Goal: Task Accomplishment & Management: Manage account settings

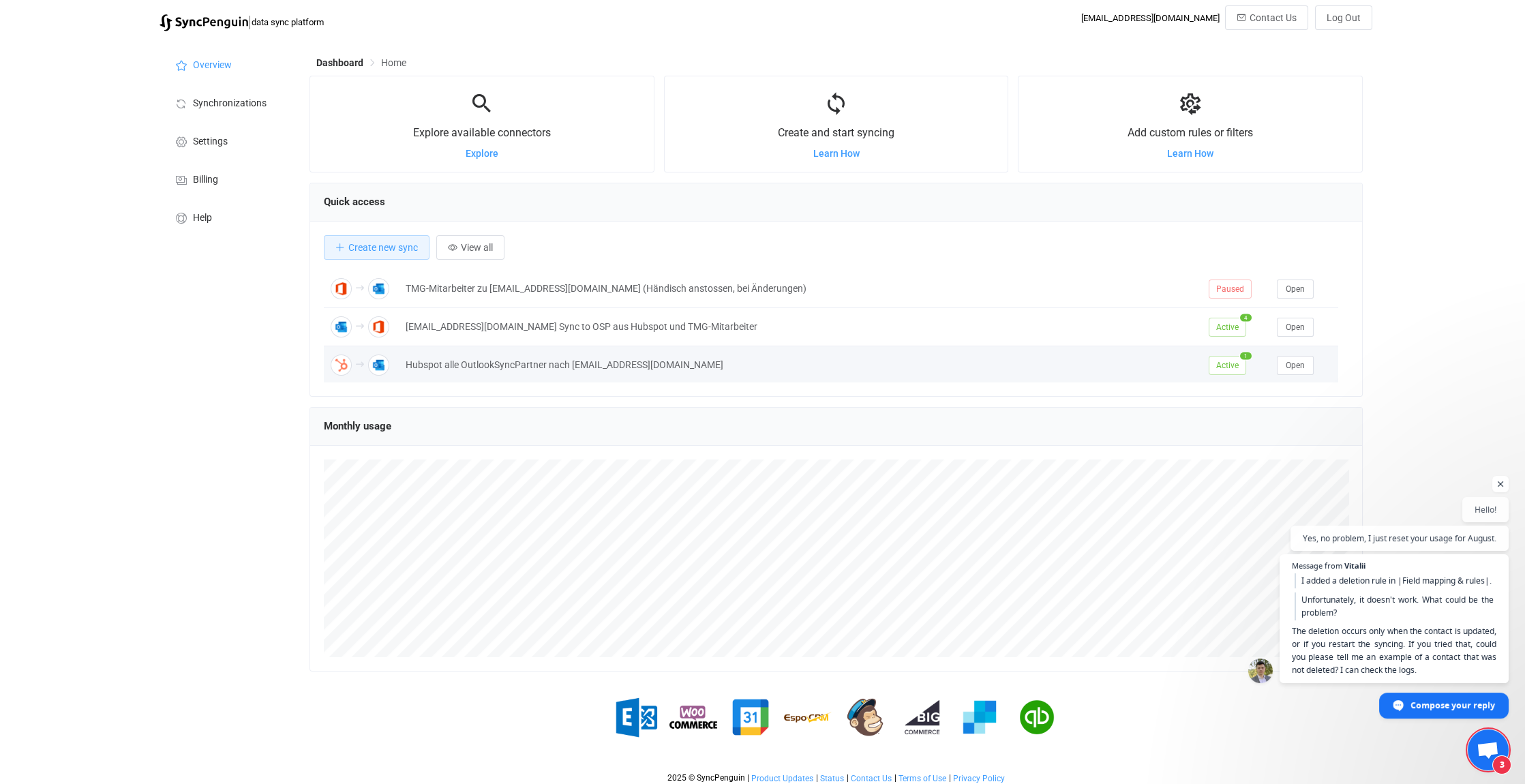
scroll to position [5671, 0]
click at [1492, 749] on span "Open chat" at bounding box center [1488, 751] width 23 height 19
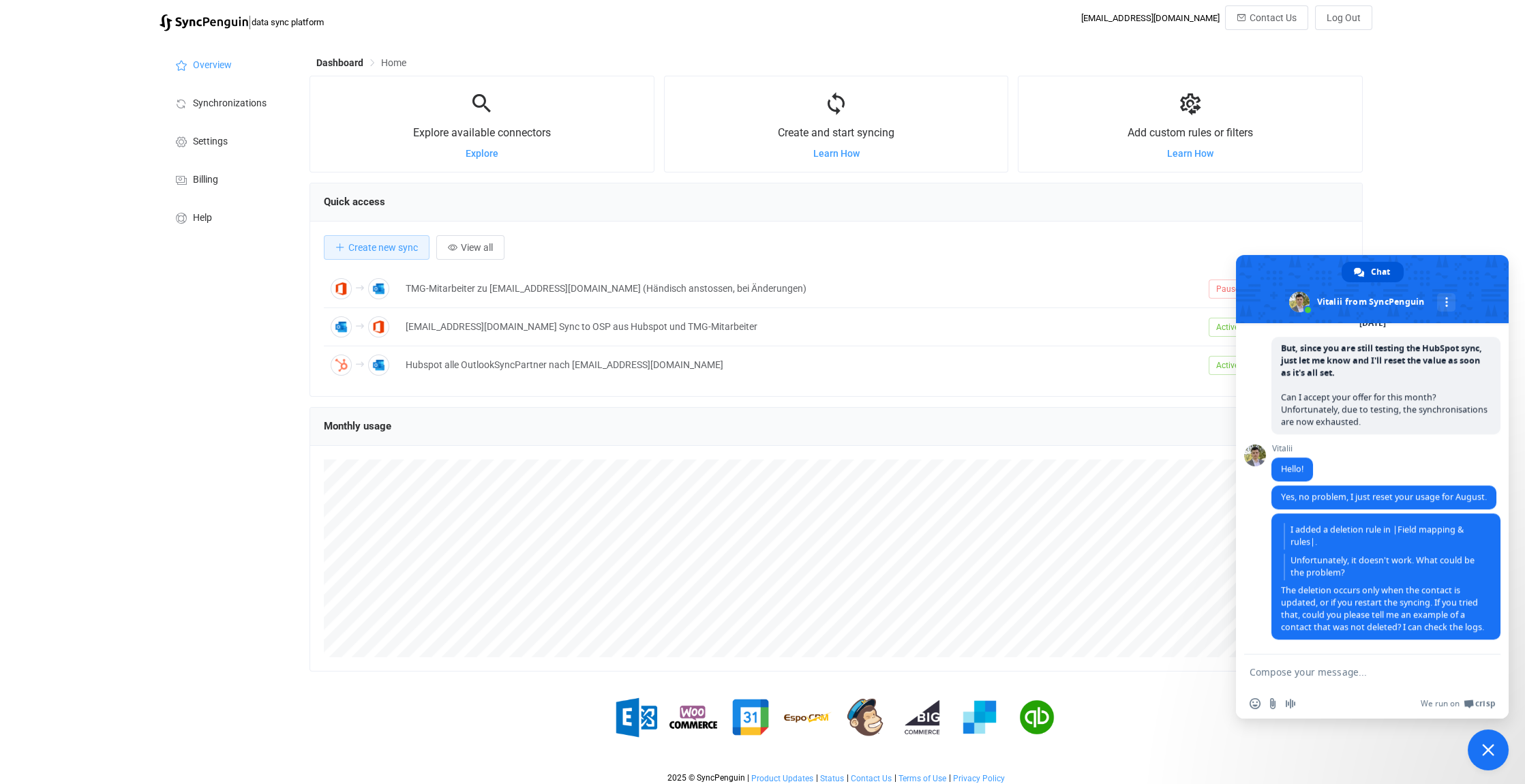
scroll to position [5713, 0]
drag, startPoint x: 1305, startPoint y: 626, endPoint x: 1280, endPoint y: 571, distance: 60.4
click at [1280, 571] on span "I added a deletion rule in |Field mapping & rules|. Unfortunately, it doesn't w…" at bounding box center [1386, 576] width 229 height 126
drag, startPoint x: 1280, startPoint y: 571, endPoint x: 1298, endPoint y: 571, distance: 18.0
copy span "The deletion occurs only when the contact is updated, or if you restart the syn…"
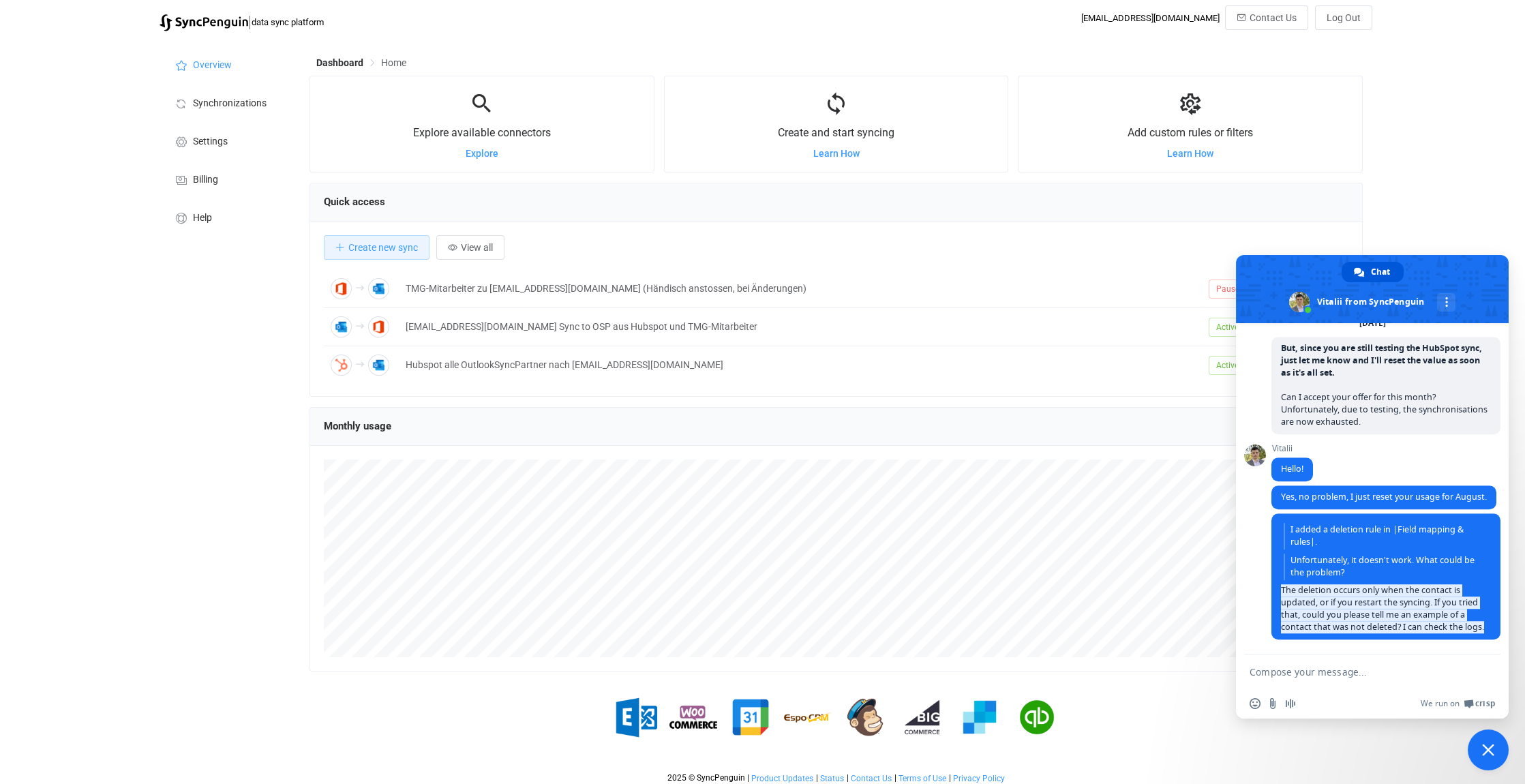
scroll to position [5714, 0]
click at [1495, 747] on span "Close chat" at bounding box center [1488, 749] width 41 height 41
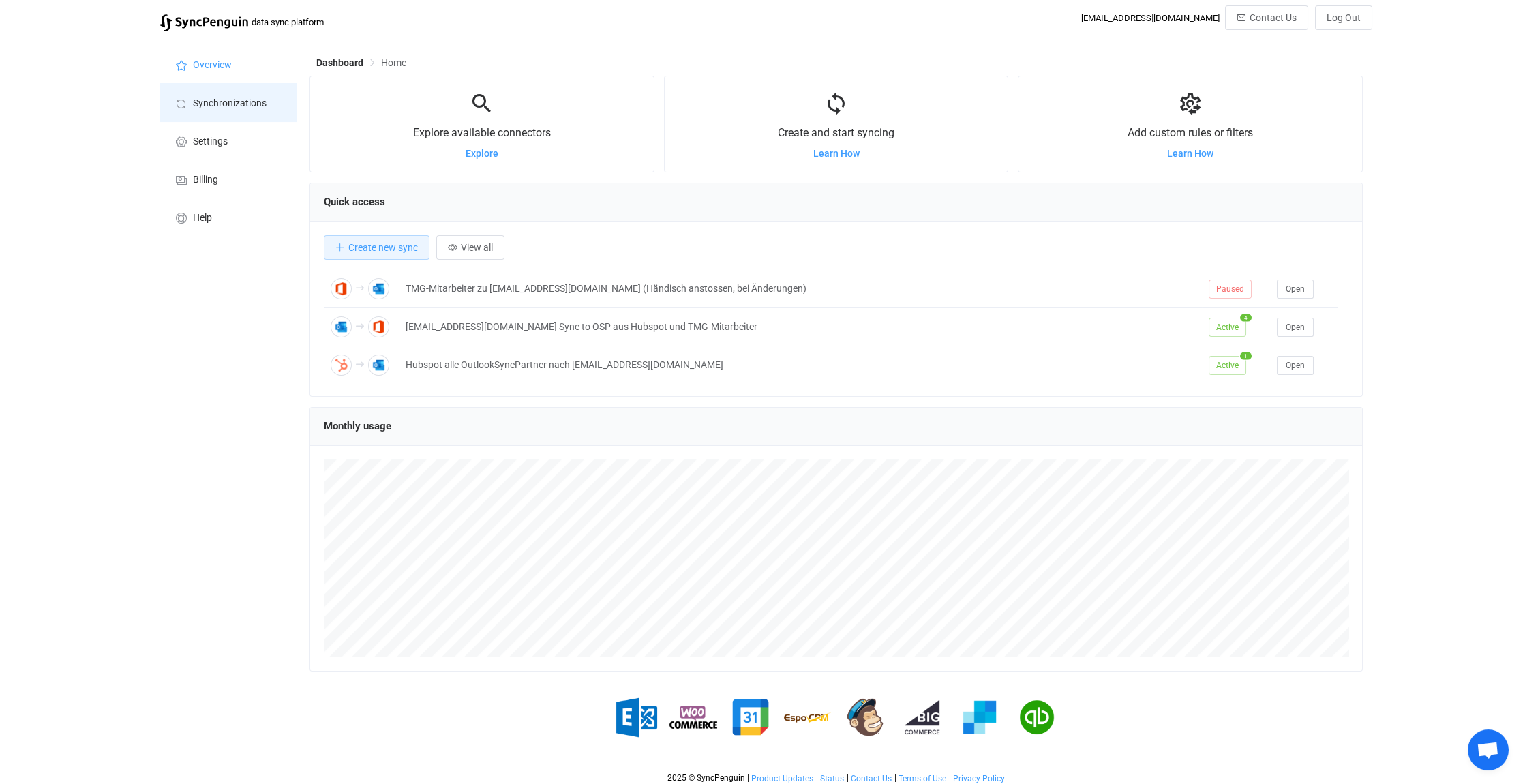
click at [230, 92] on li "Synchronizations" at bounding box center [227, 102] width 136 height 38
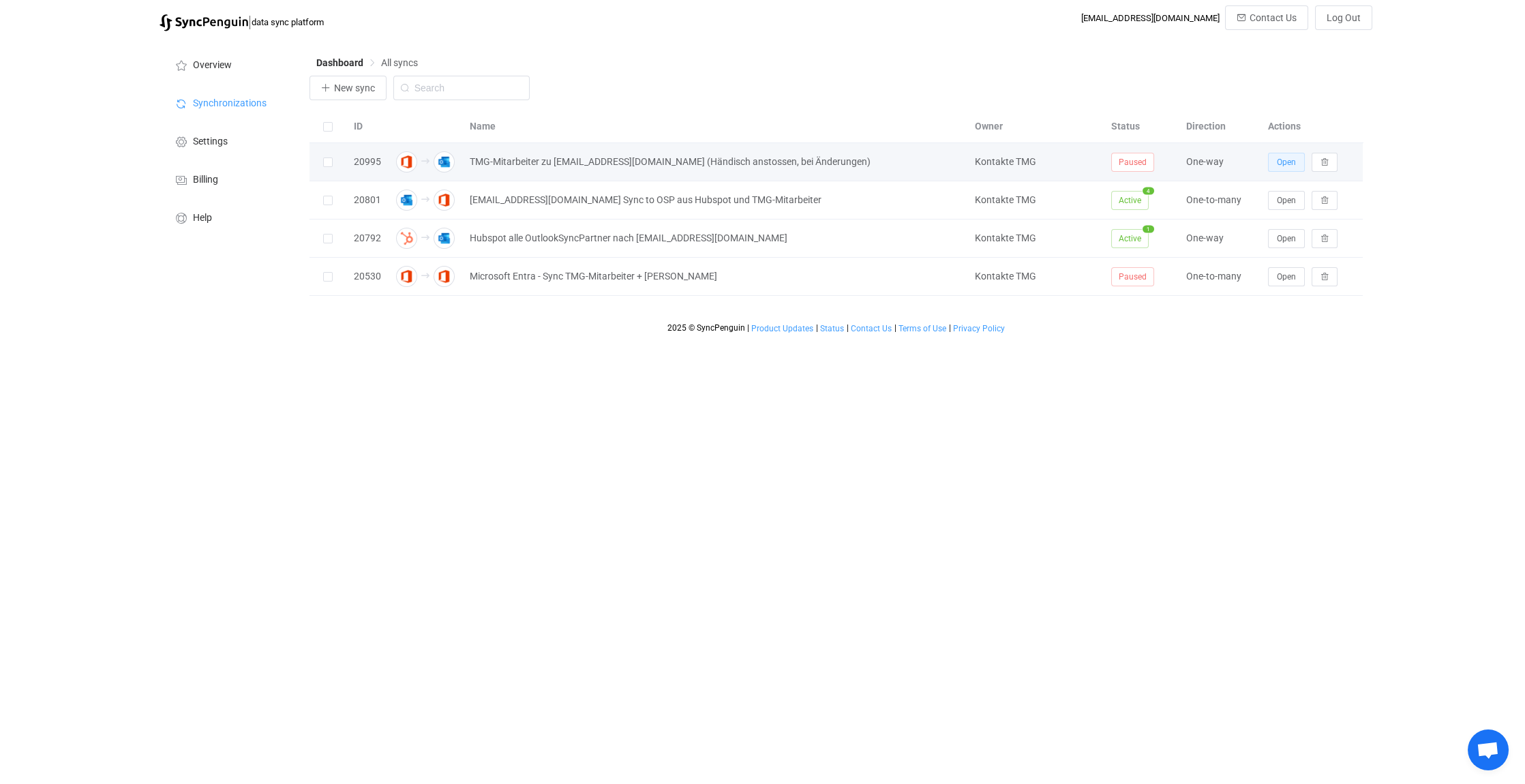
click at [1289, 162] on span "Open" at bounding box center [1286, 162] width 19 height 9
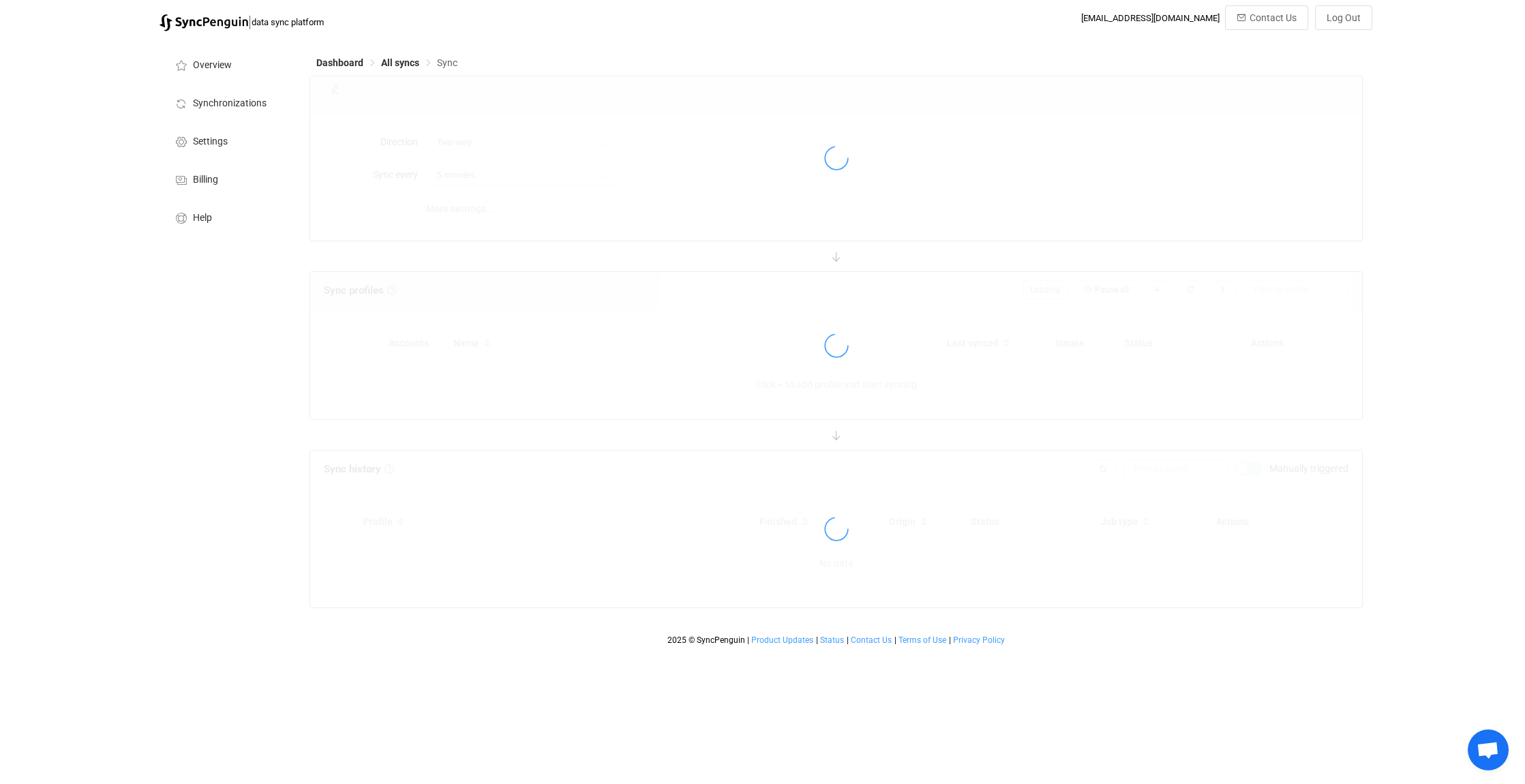
type input "Office 365 GAL → Outlook"
type input "24 hours"
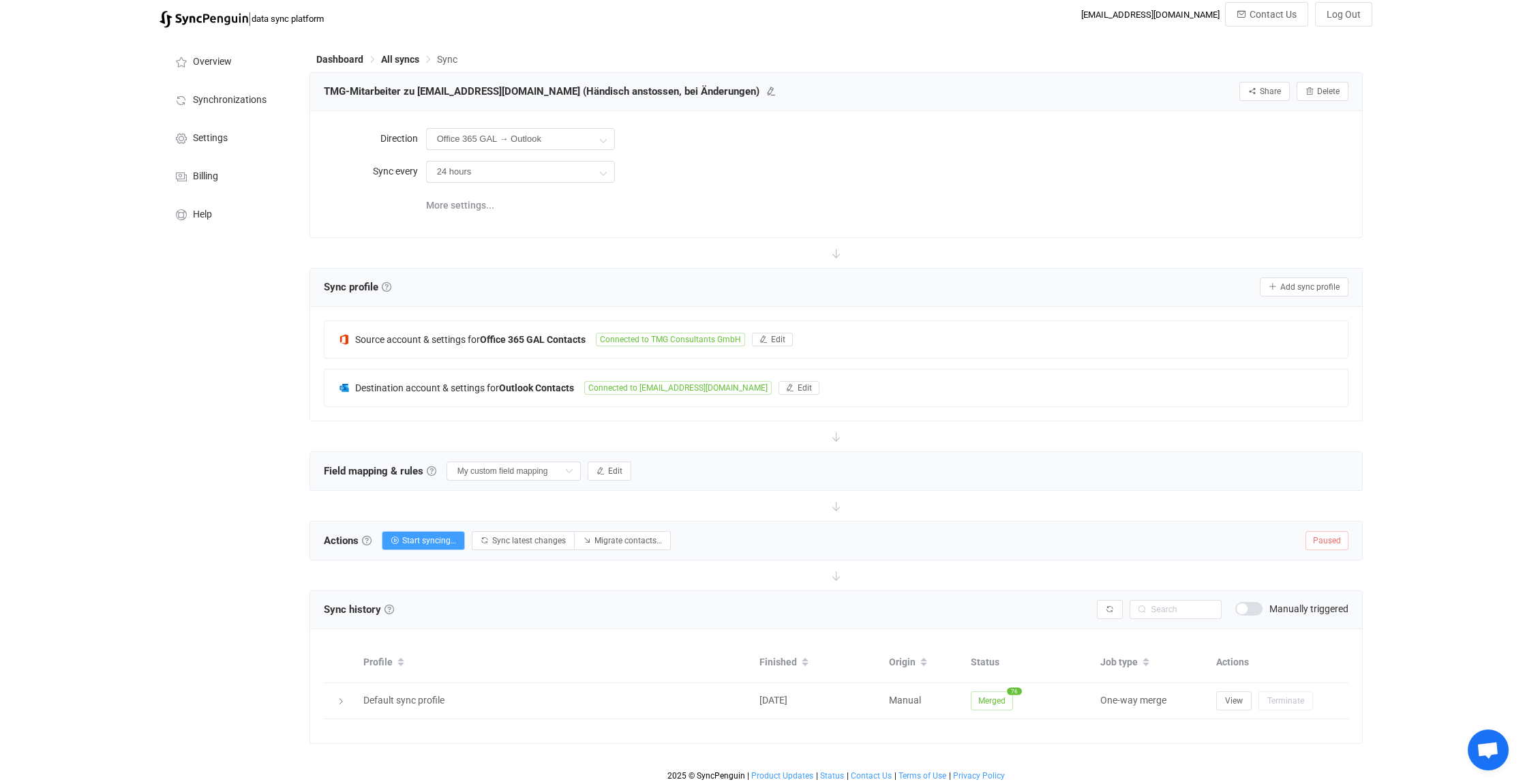
scroll to position [5, 0]
click at [536, 534] on span "Sync latest changes" at bounding box center [529, 538] width 74 height 9
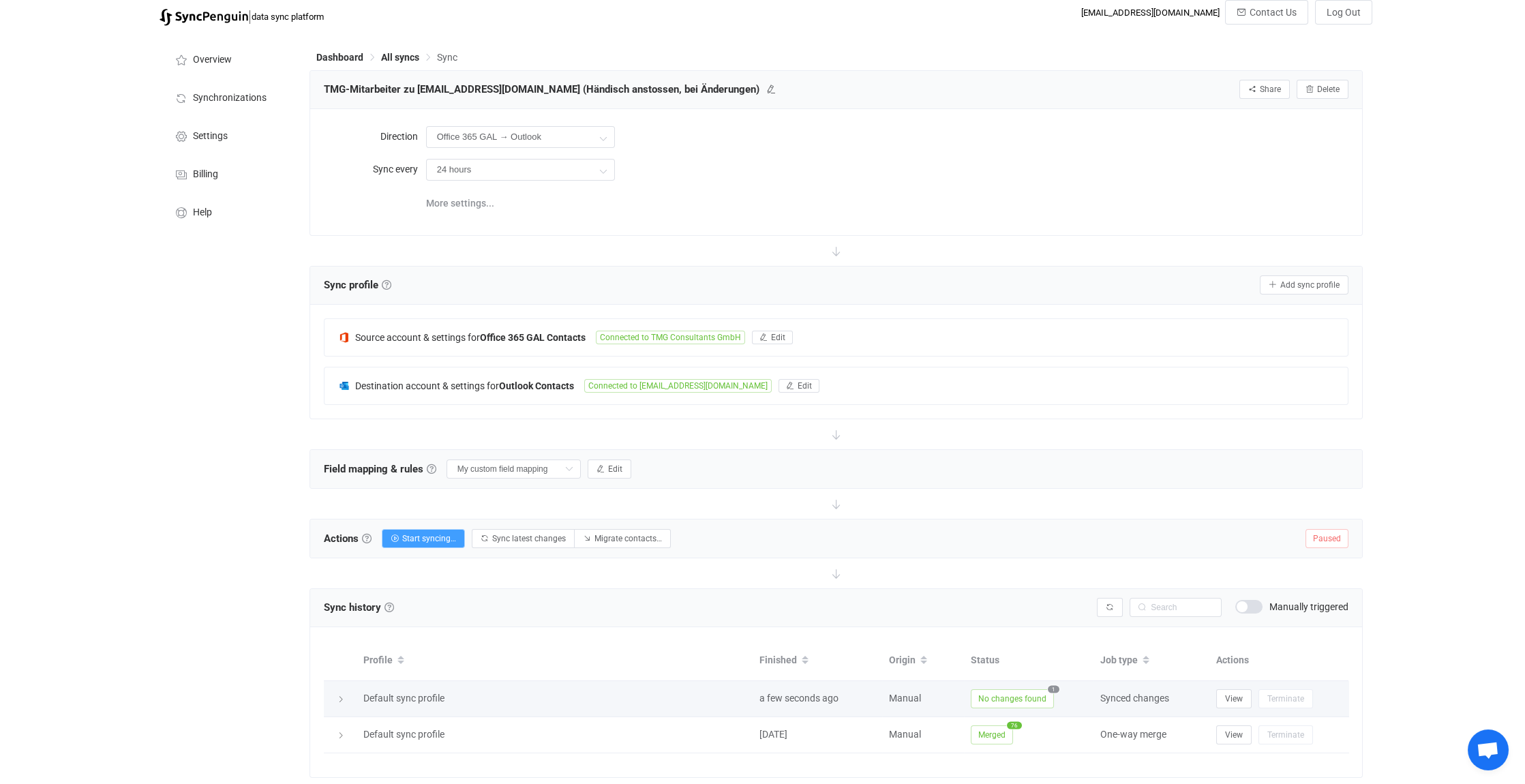
click at [342, 695] on icon at bounding box center [340, 699] width 9 height 9
click at [340, 695] on icon at bounding box center [339, 699] width 9 height 9
click at [340, 695] on icon at bounding box center [340, 699] width 9 height 9
click at [340, 695] on icon at bounding box center [339, 699] width 9 height 9
click at [338, 695] on icon at bounding box center [340, 699] width 9 height 9
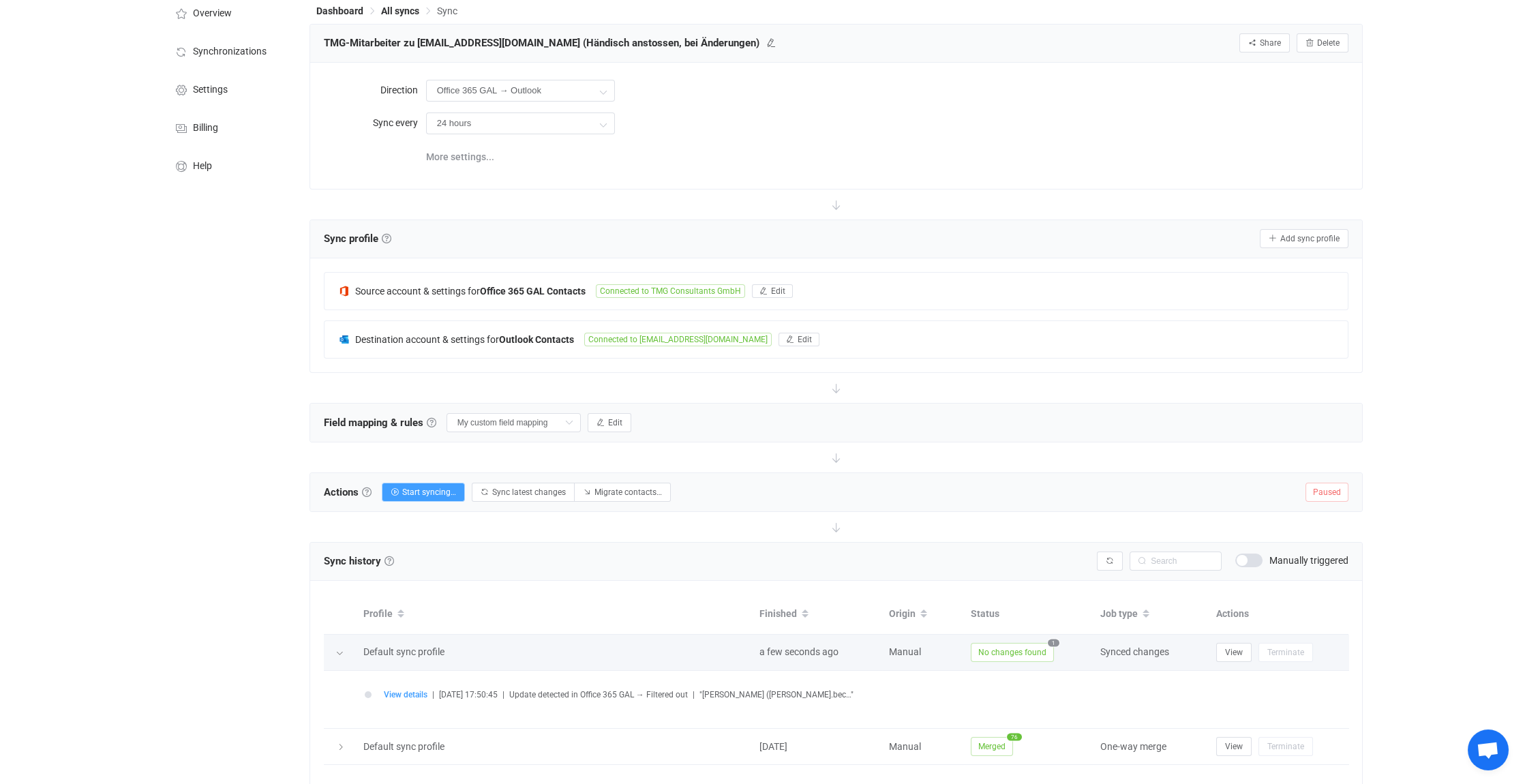
scroll to position [74, 0]
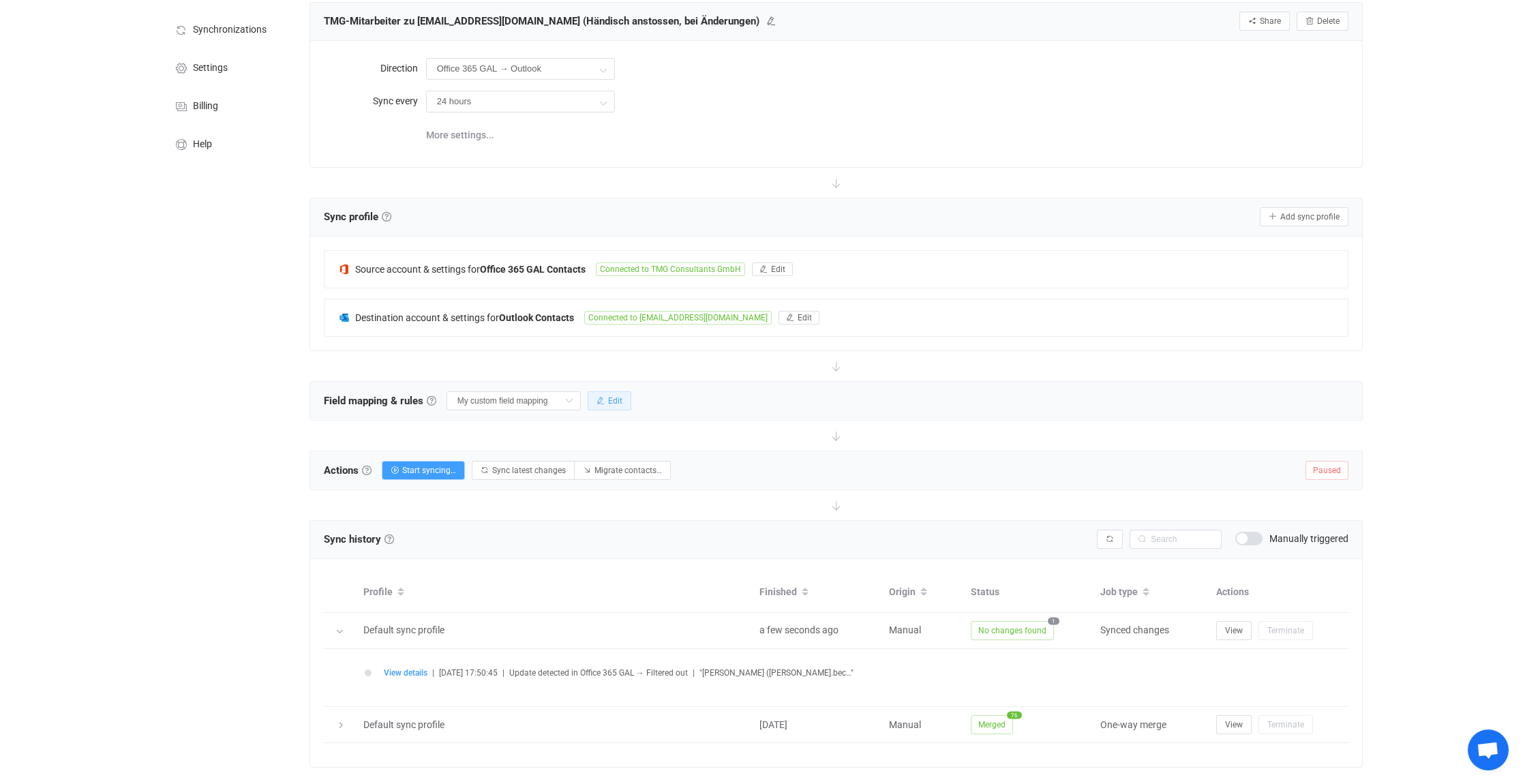
click at [623, 396] on span "Edit" at bounding box center [615, 401] width 14 height 9
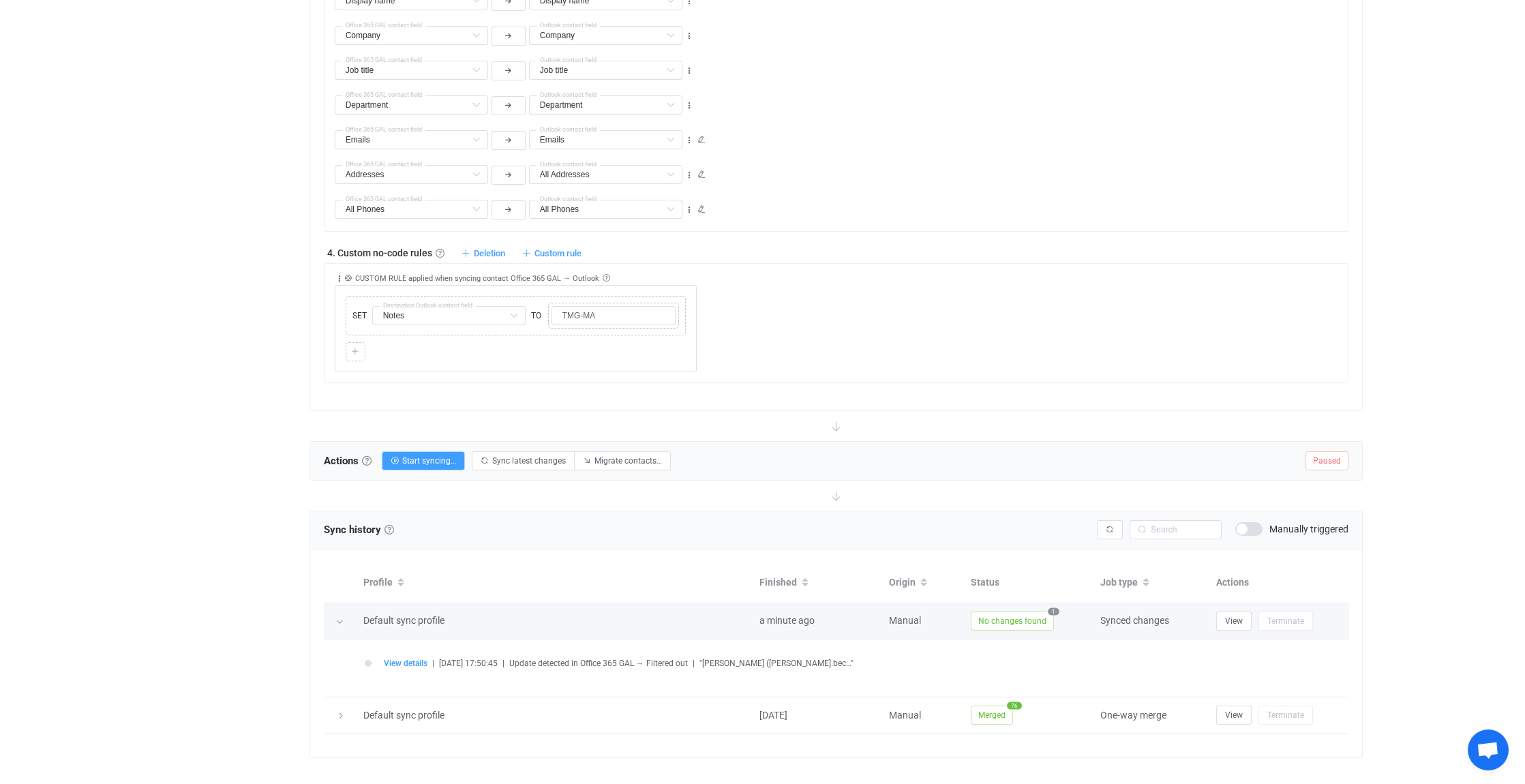
scroll to position [1083, 0]
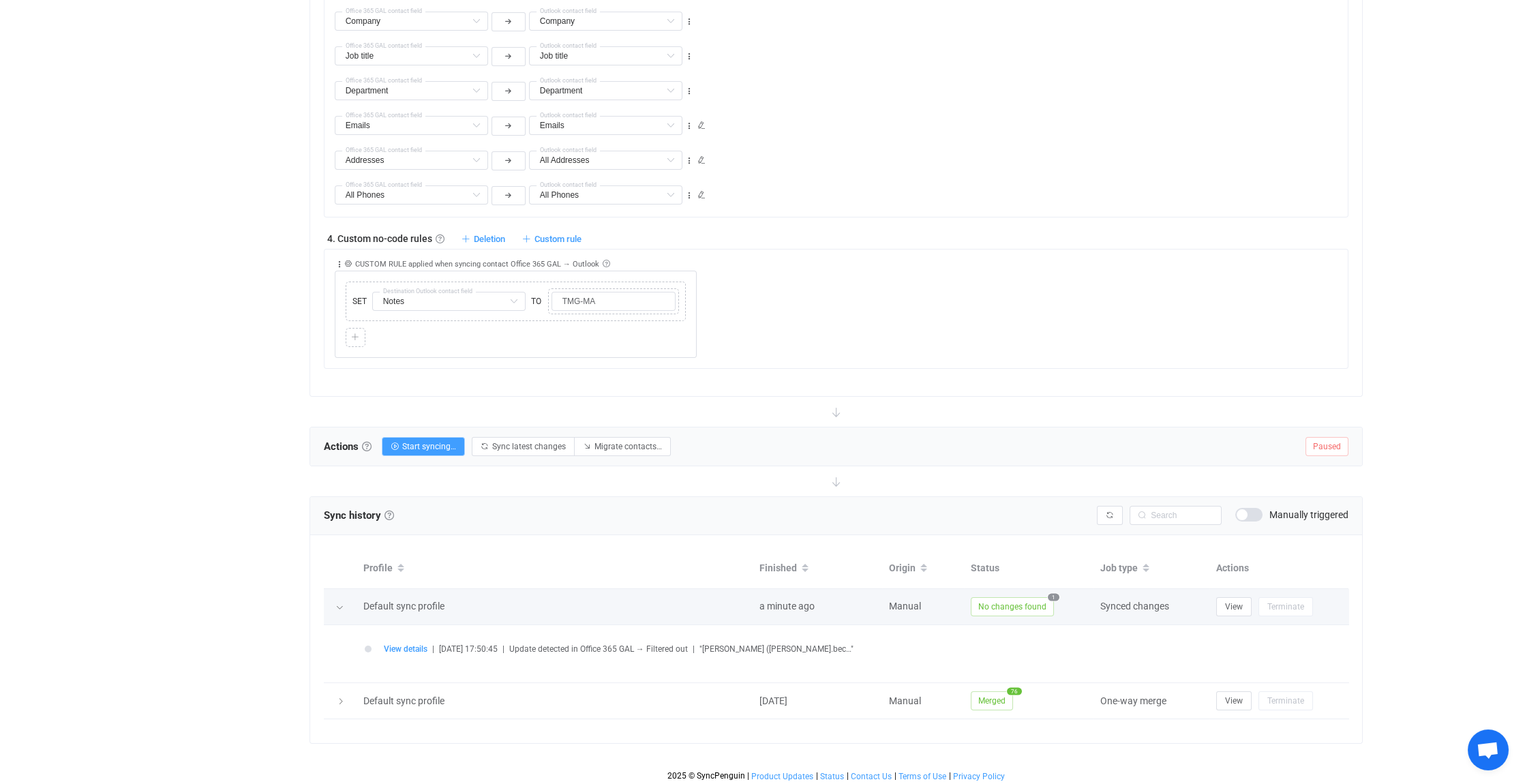
click at [341, 603] on icon at bounding box center [339, 607] width 9 height 9
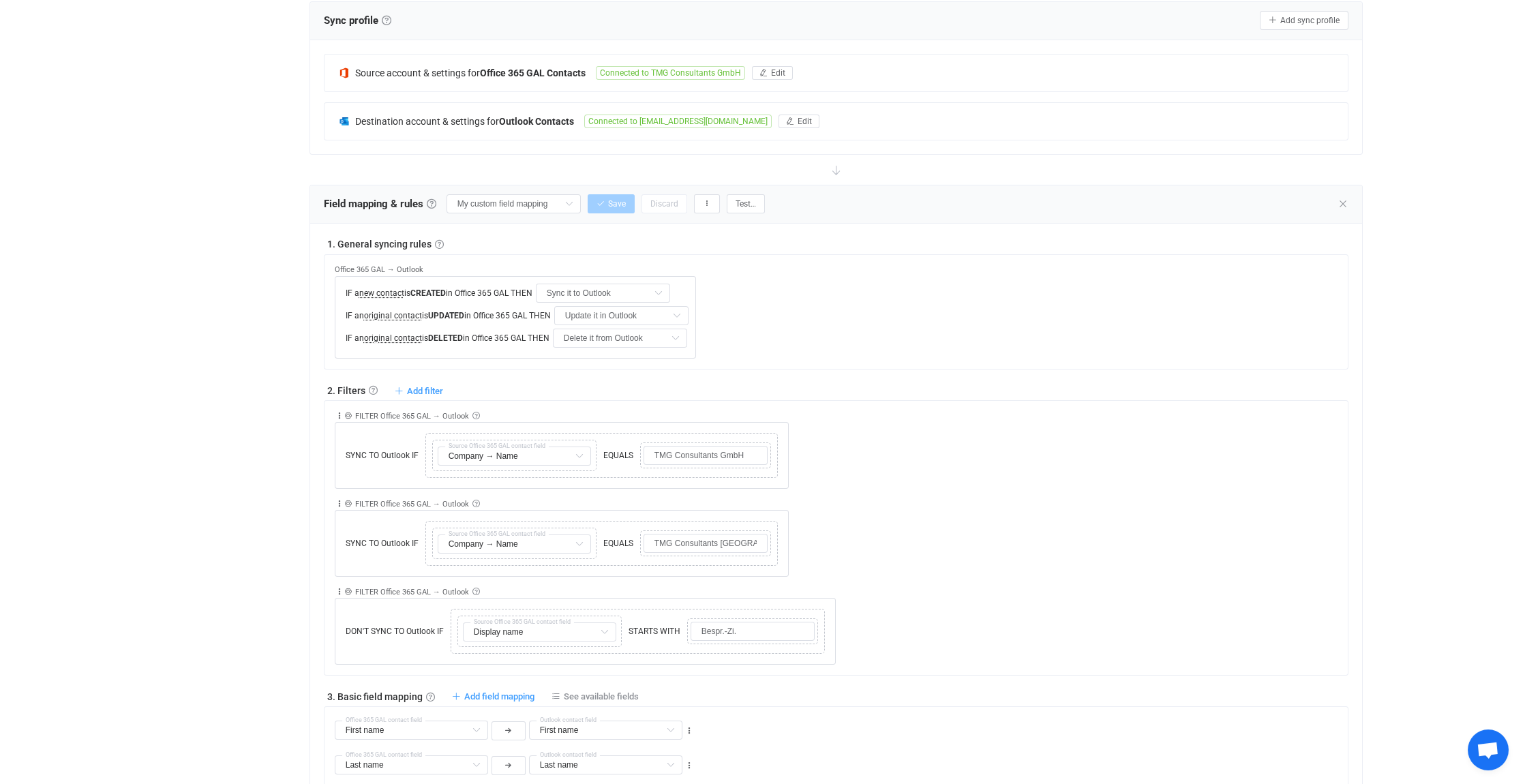
scroll to position [70, 0]
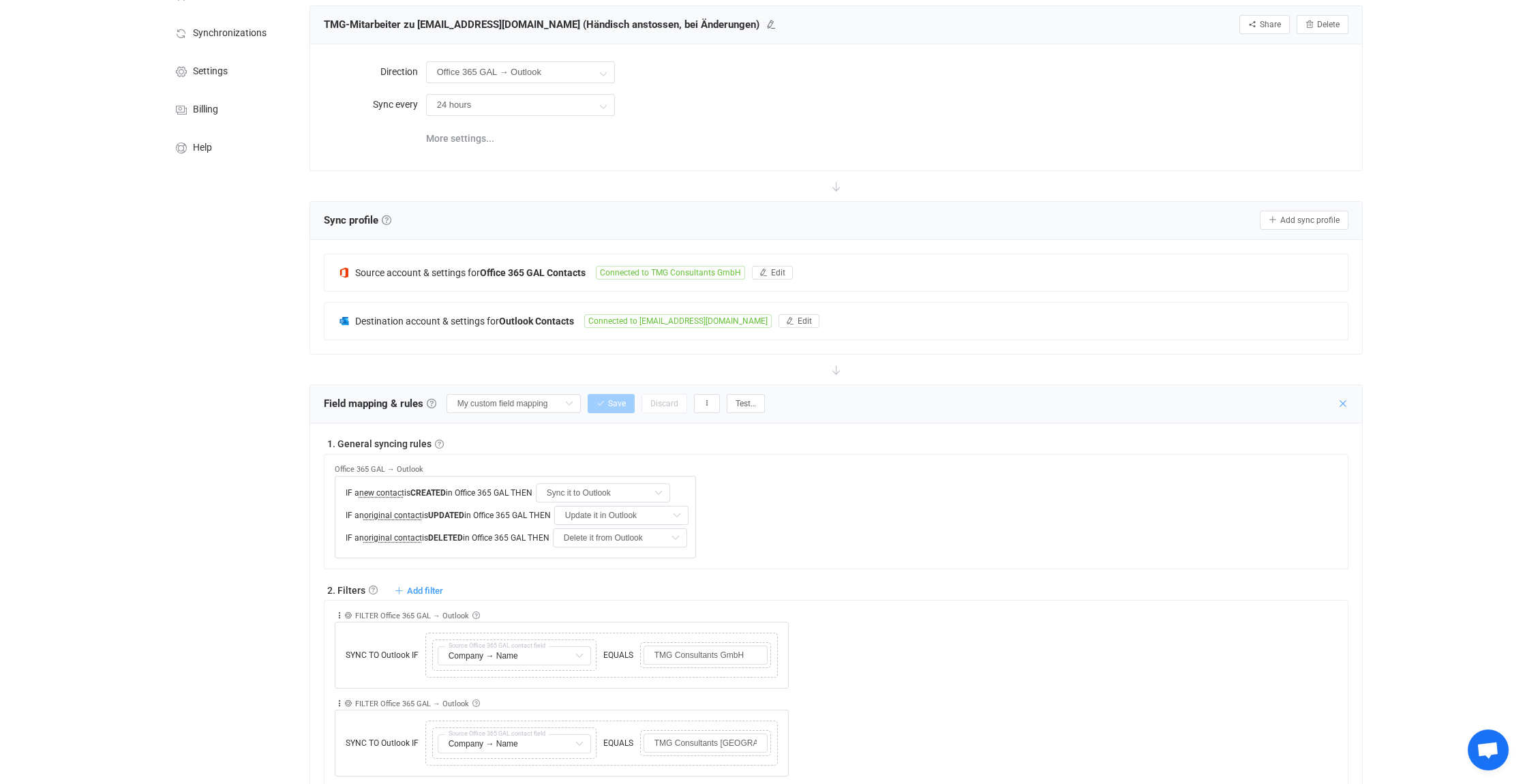
click at [1344, 399] on icon at bounding box center [1343, 403] width 11 height 11
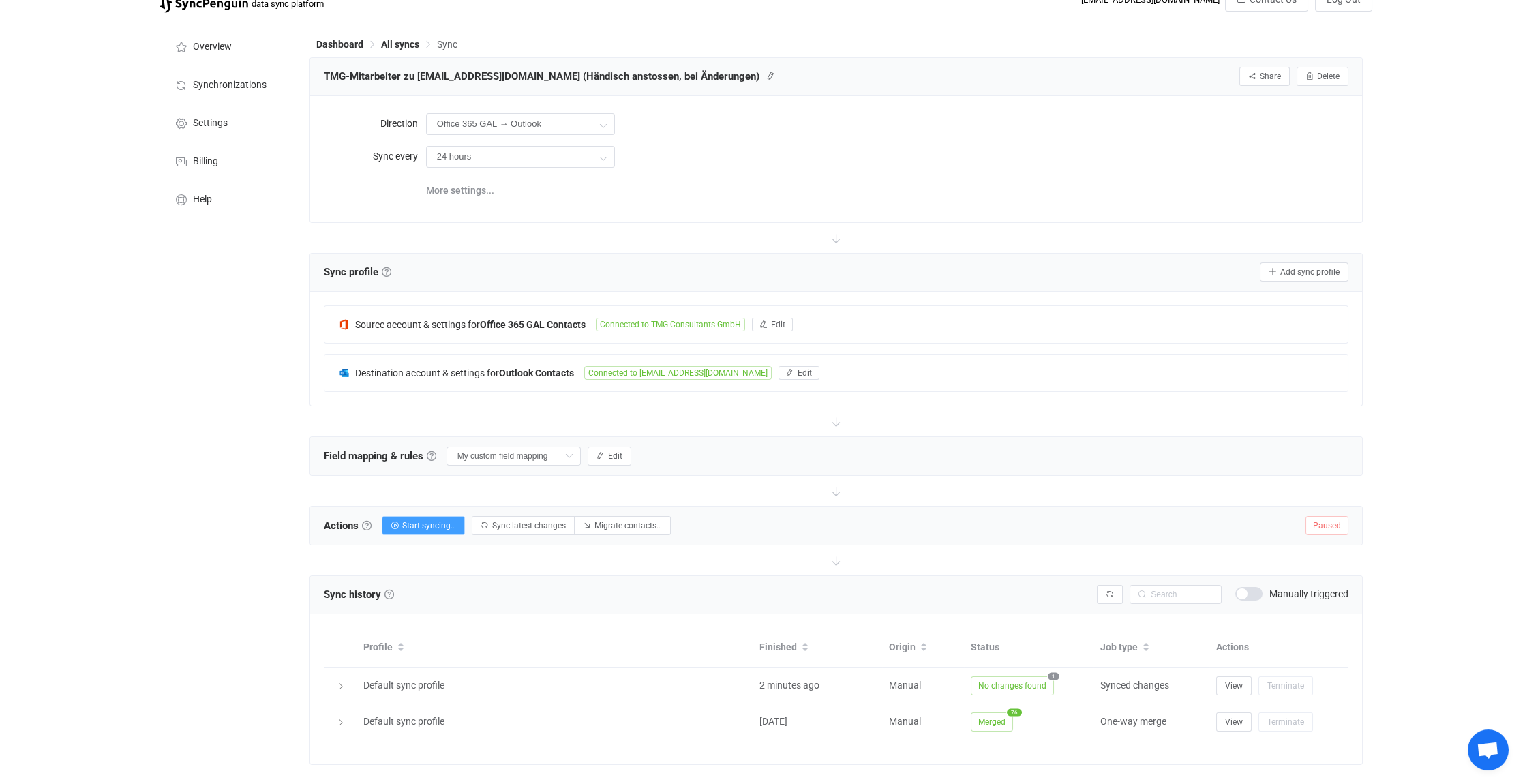
scroll to position [0, 0]
